Goal: Information Seeking & Learning: Learn about a topic

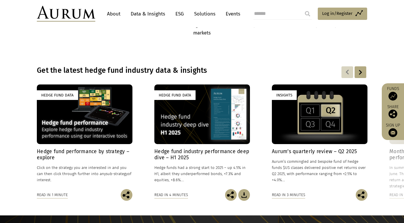
scroll to position [379, 0]
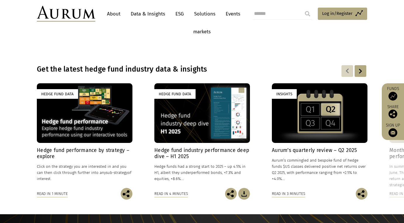
click at [286, 161] on p "Aurum’s commingled and bespoke fund of hedge funds $US classes delivered positi…" at bounding box center [320, 169] width 96 height 25
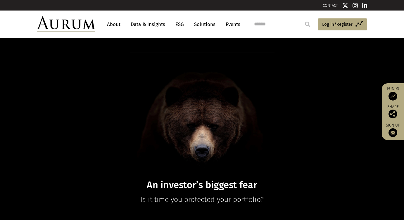
click at [113, 23] on link "About" at bounding box center [113, 24] width 19 height 11
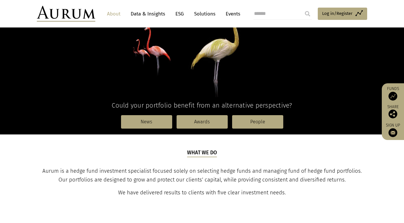
scroll to position [106, 0]
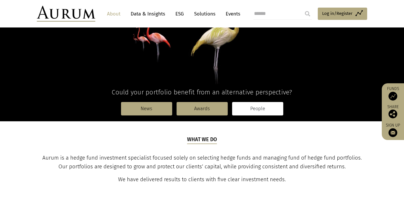
click at [263, 111] on link "People" at bounding box center [257, 108] width 51 height 13
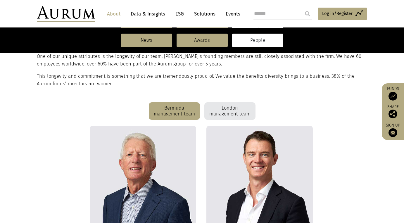
scroll to position [154, 0]
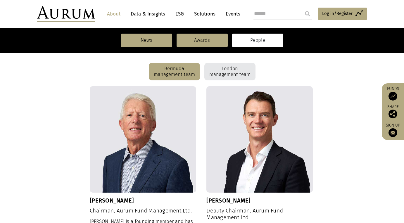
click at [239, 70] on div "London management team" at bounding box center [229, 72] width 51 height 18
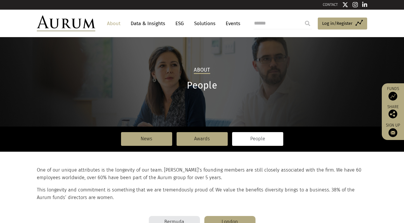
scroll to position [0, 0]
